Goal: Transaction & Acquisition: Purchase product/service

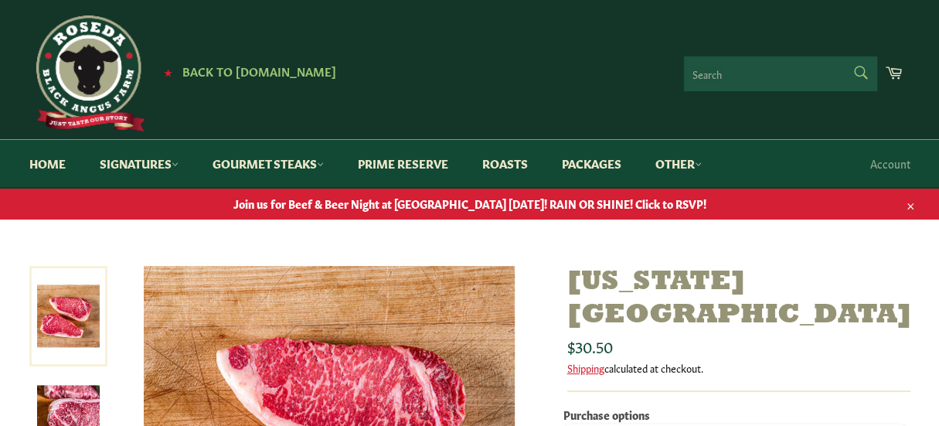
click at [860, 64] on form "Search Search" at bounding box center [780, 73] width 193 height 35
click at [709, 66] on input "Search" at bounding box center [780, 73] width 193 height 35
type input "dry aged chuck"
click at [842, 56] on button "Search" at bounding box center [859, 72] width 35 height 32
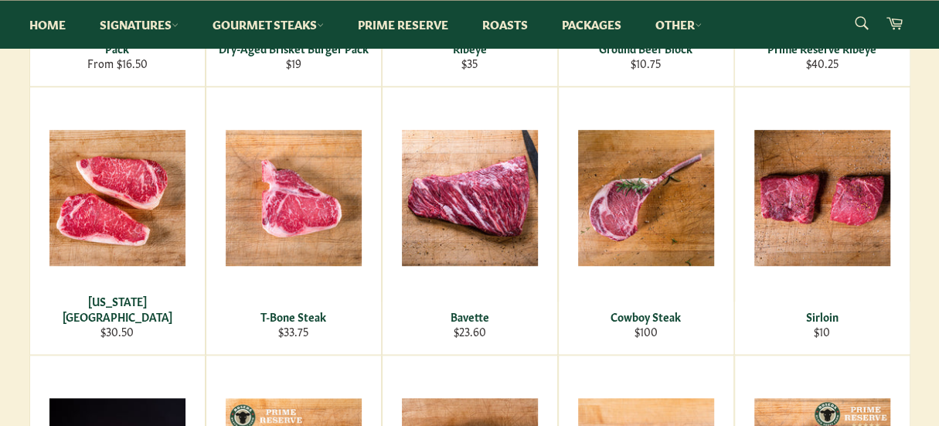
scroll to position [576, 0]
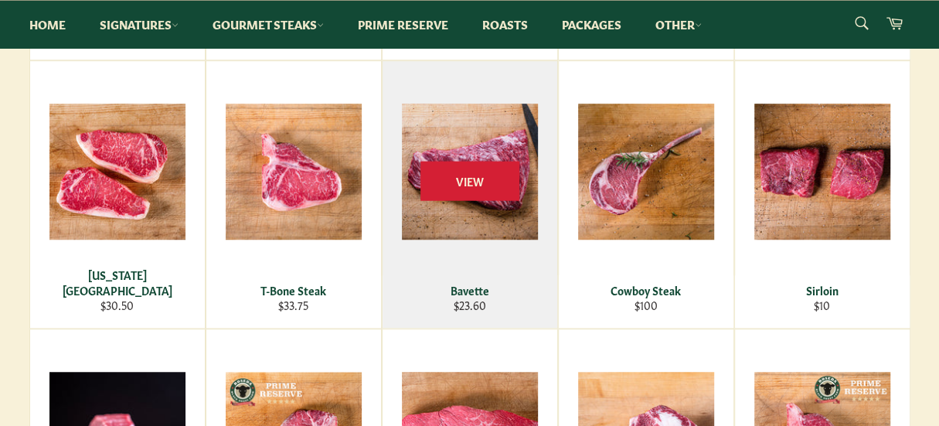
click at [455, 157] on div "View" at bounding box center [470, 194] width 175 height 267
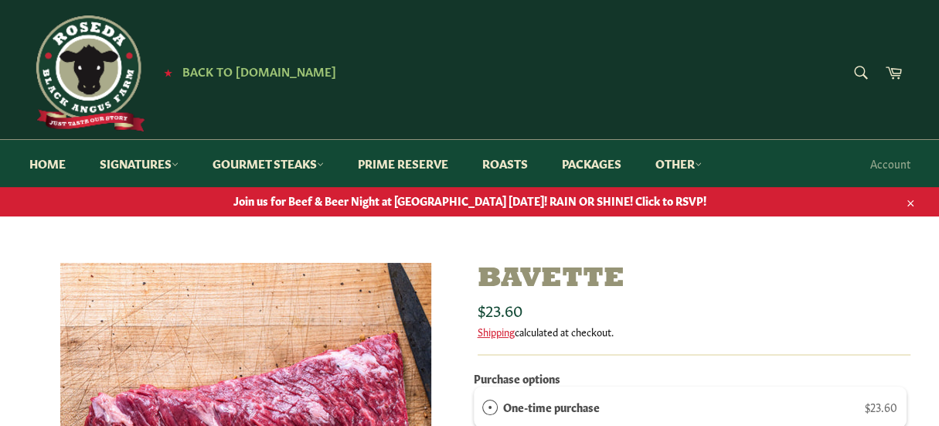
scroll to position [65, 0]
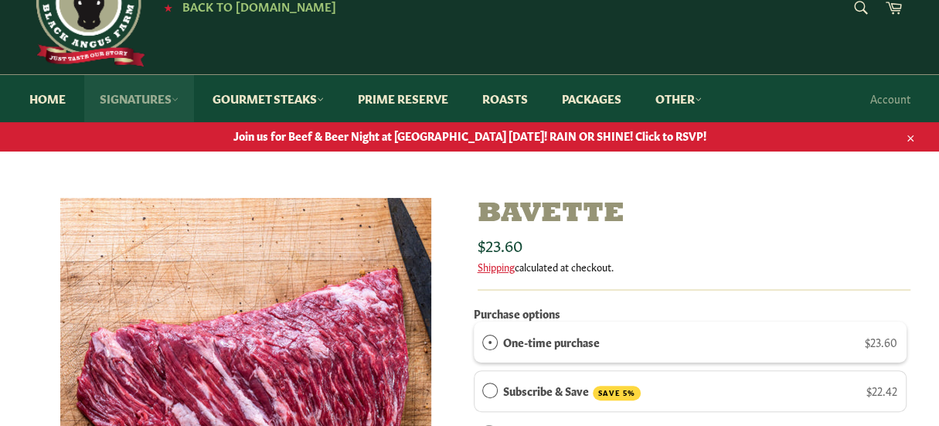
click at [136, 97] on link "Signatures" at bounding box center [139, 98] width 110 height 47
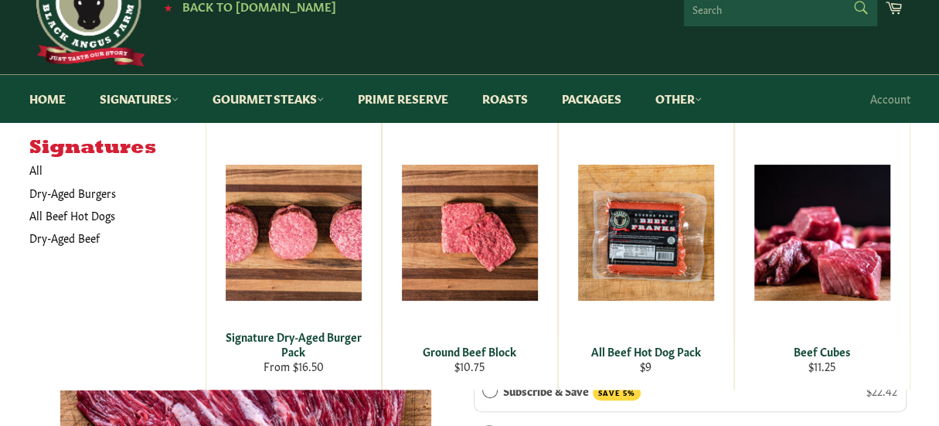
click at [859, 4] on form "Search Search" at bounding box center [780, 8] width 193 height 35
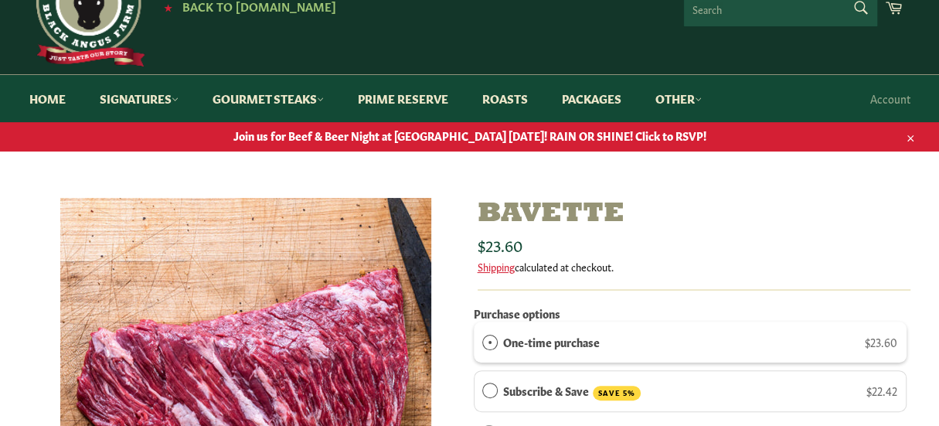
click at [727, 4] on input "Search" at bounding box center [780, 8] width 193 height 35
type input "chuck"
click at [842, 0] on button "Search" at bounding box center [859, 7] width 35 height 32
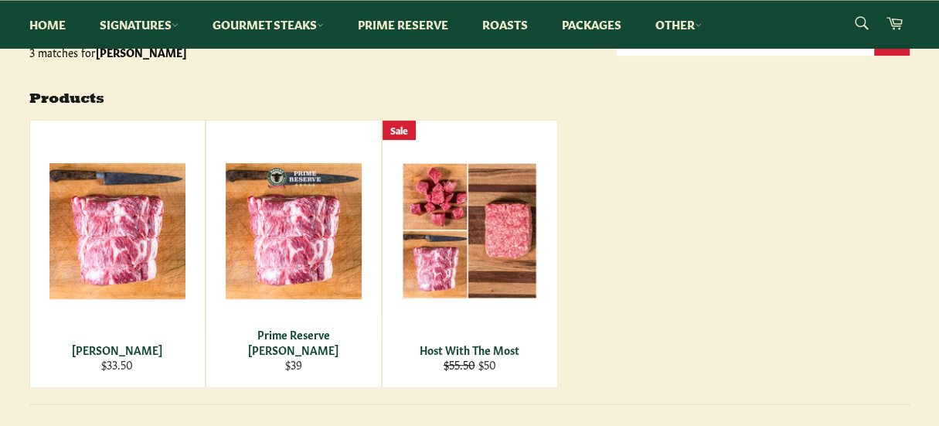
scroll to position [250, 0]
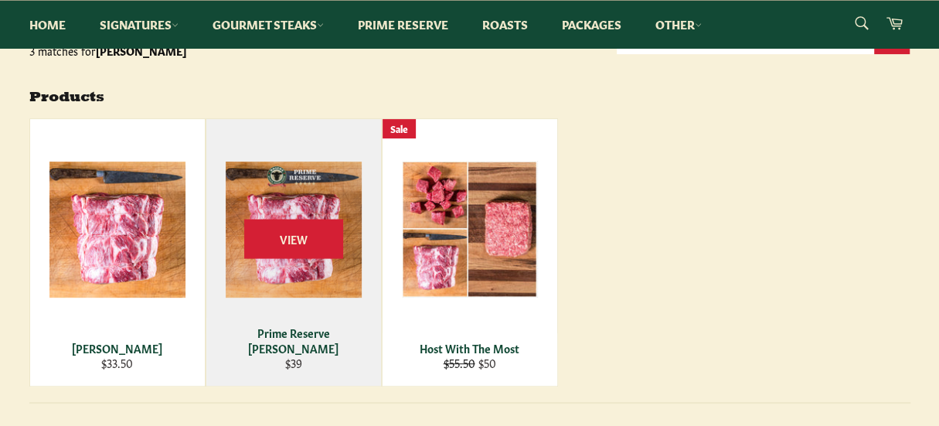
click at [295, 347] on div "Prime Reserve [PERSON_NAME]" at bounding box center [293, 340] width 155 height 30
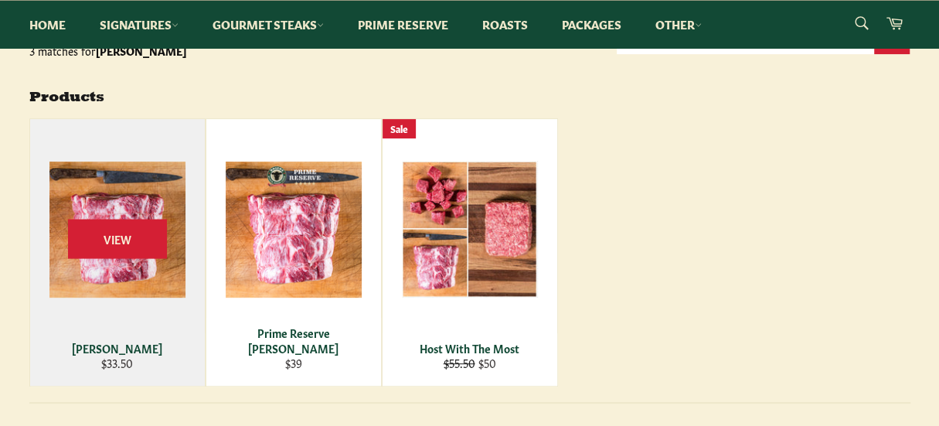
click at [111, 269] on div "View" at bounding box center [117, 252] width 175 height 267
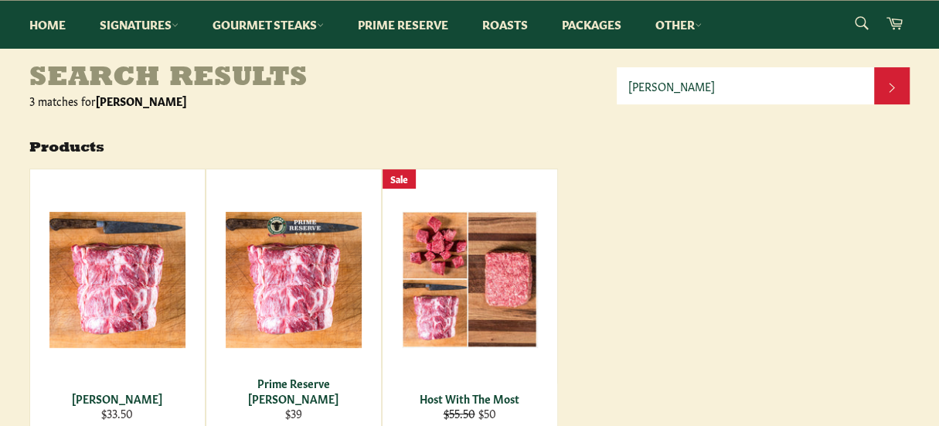
scroll to position [219, 0]
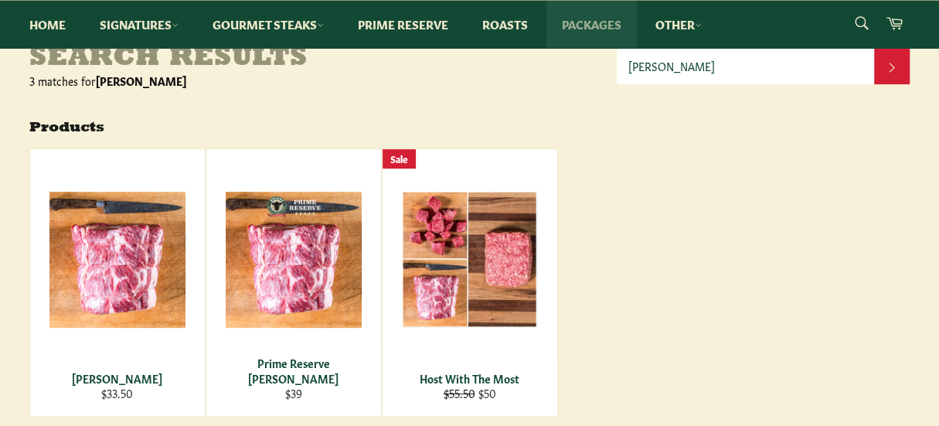
click at [592, 22] on link "Packages" at bounding box center [591, 24] width 90 height 47
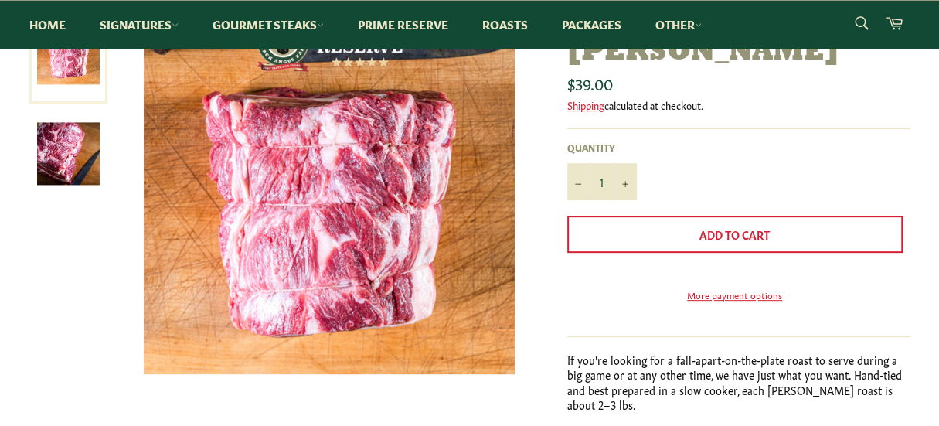
scroll to position [248, 0]
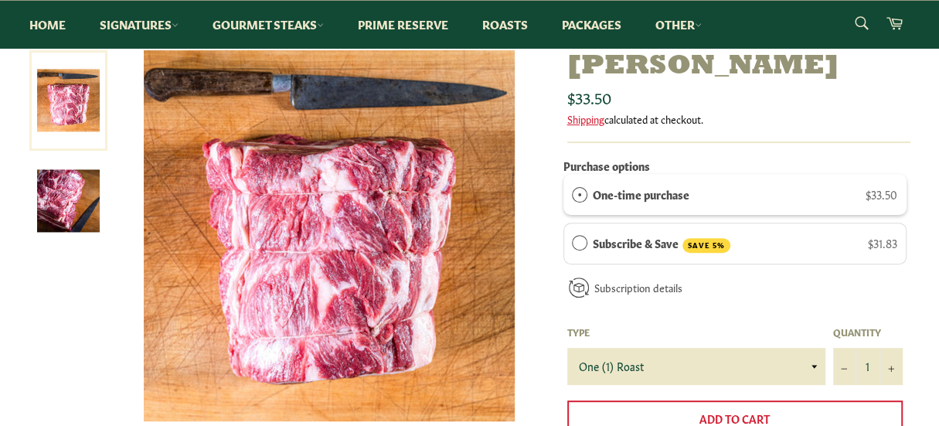
scroll to position [181, 0]
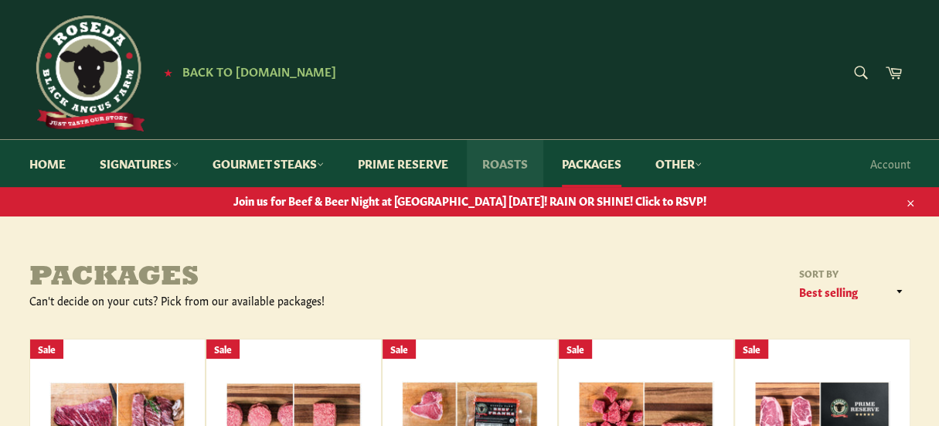
click at [515, 163] on link "Roasts" at bounding box center [505, 163] width 77 height 47
